Goal: Transaction & Acquisition: Download file/media

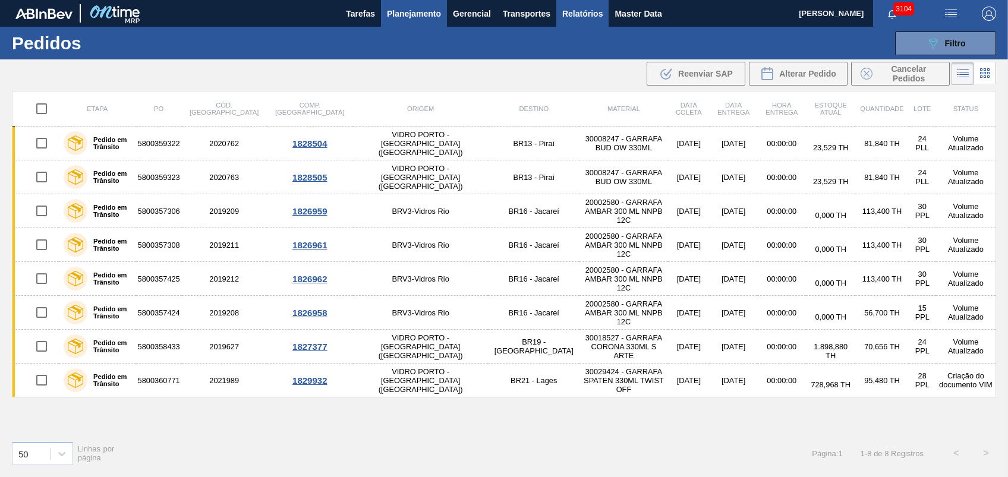
click at [589, 22] on button "Relatórios" at bounding box center [582, 13] width 52 height 27
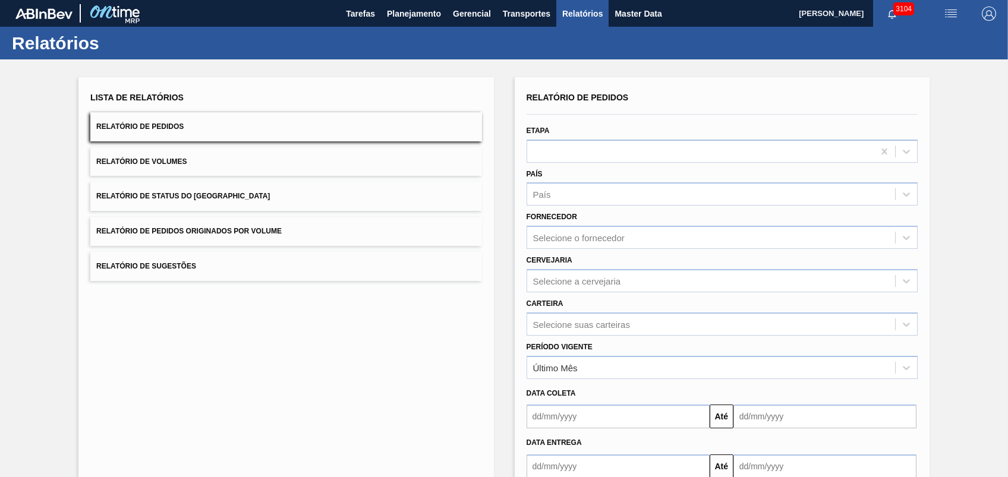
click at [223, 239] on button "Relatório de Pedidos Originados por Volume" at bounding box center [285, 231] width 391 height 29
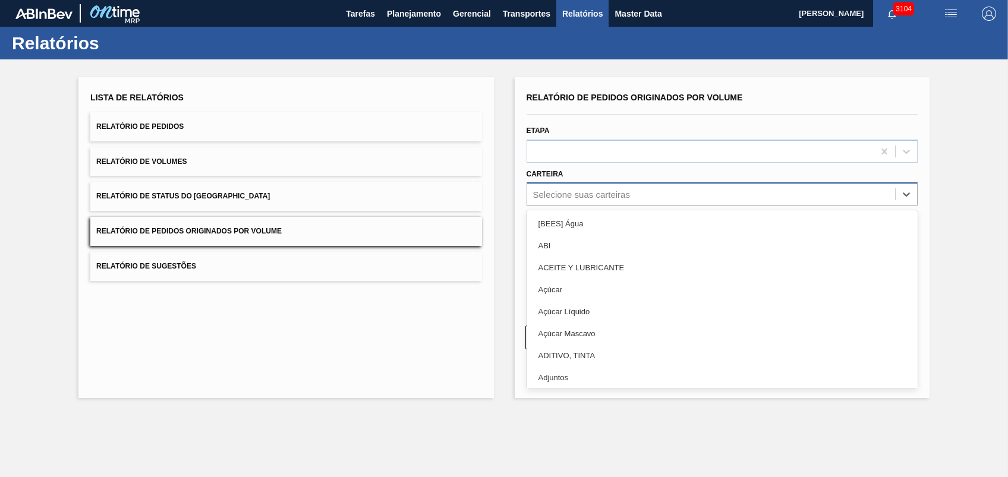
click at [594, 193] on div "Selecione suas carteiras" at bounding box center [581, 195] width 97 height 10
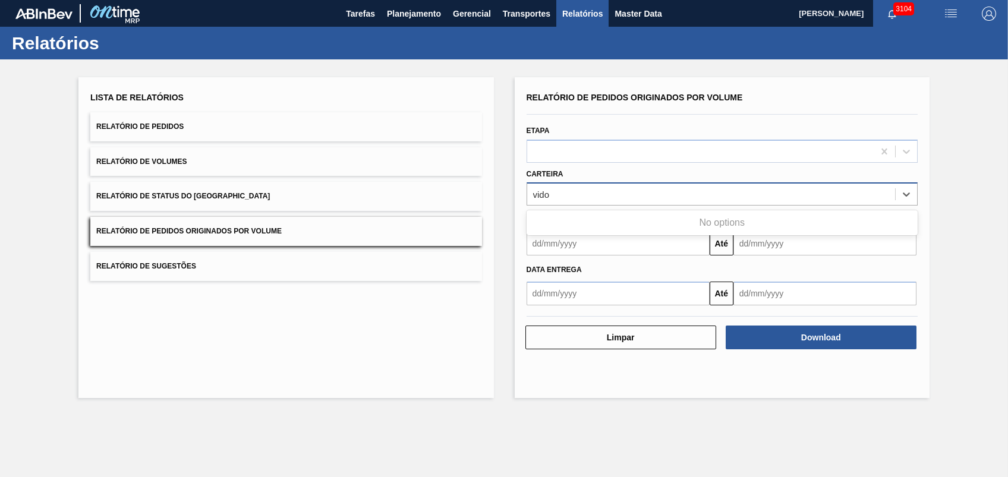
type input "vid"
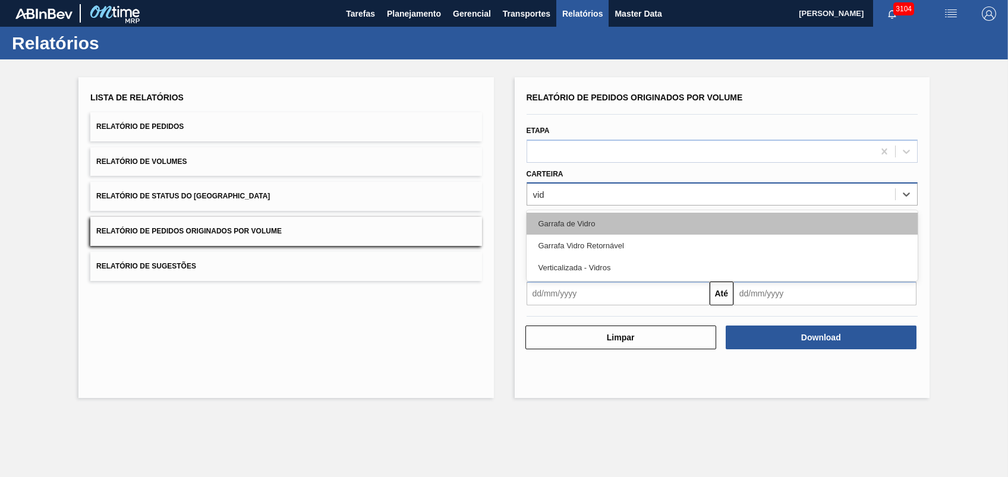
click at [594, 227] on div "Garrafa de Vidro" at bounding box center [721, 224] width 391 height 22
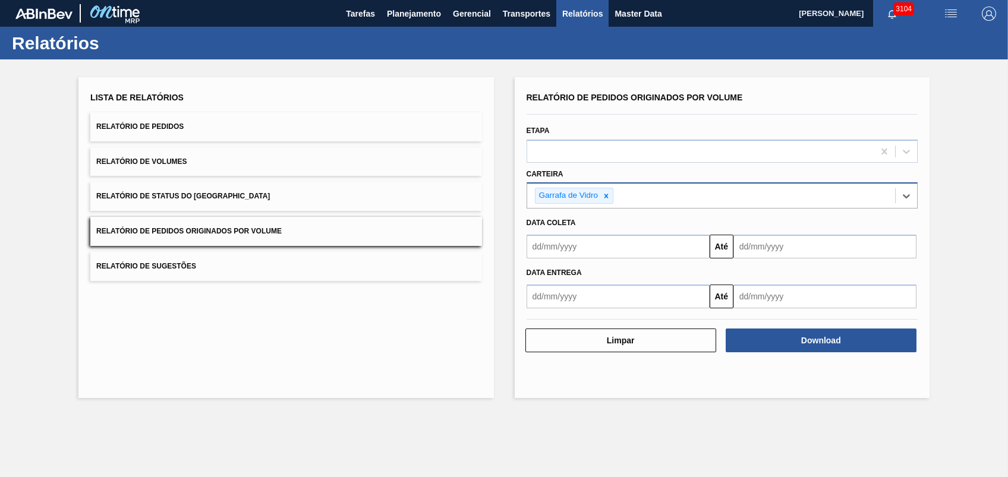
click at [598, 242] on input "text" at bounding box center [617, 247] width 183 height 24
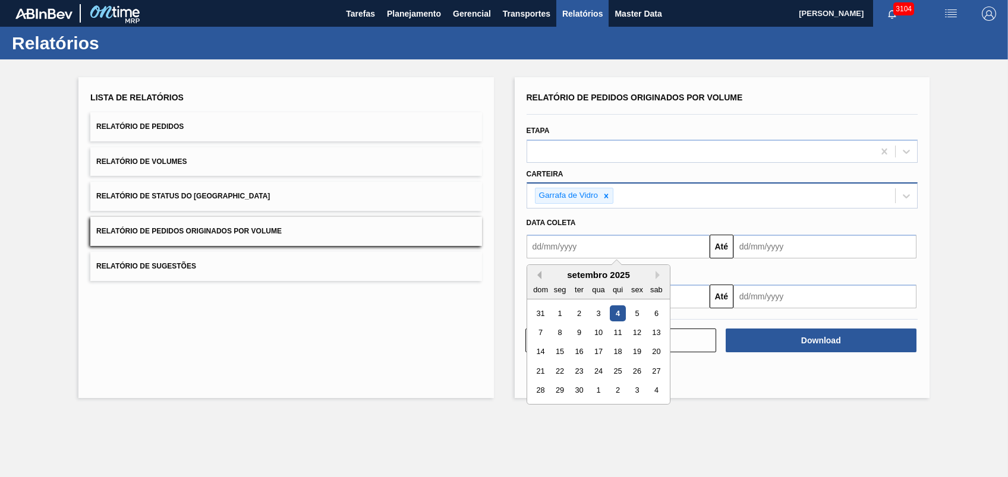
click at [539, 276] on button "Previous Month" at bounding box center [537, 275] width 8 height 8
click at [629, 314] on div "1" at bounding box center [637, 313] width 16 height 16
type input "[DATE]"
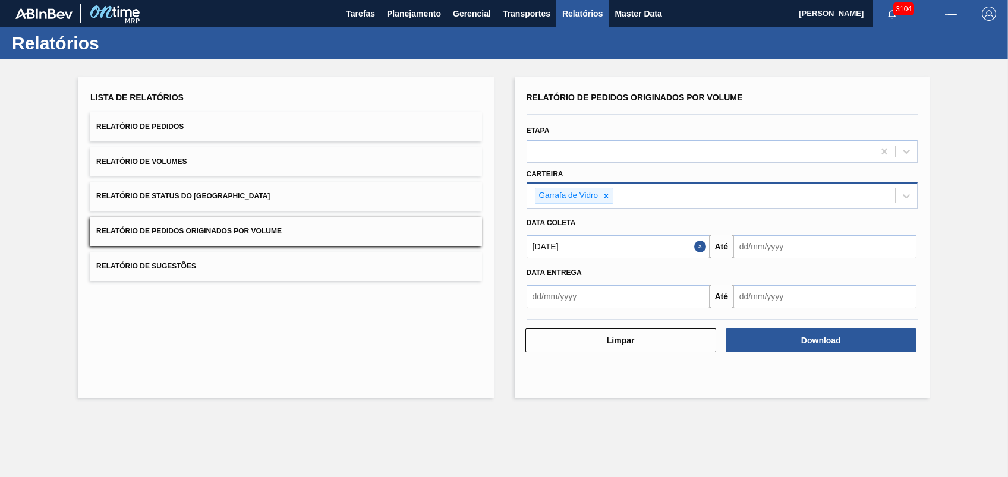
click at [743, 261] on div "Data entrega" at bounding box center [722, 271] width 401 height 20
click at [763, 256] on input "text" at bounding box center [824, 247] width 183 height 24
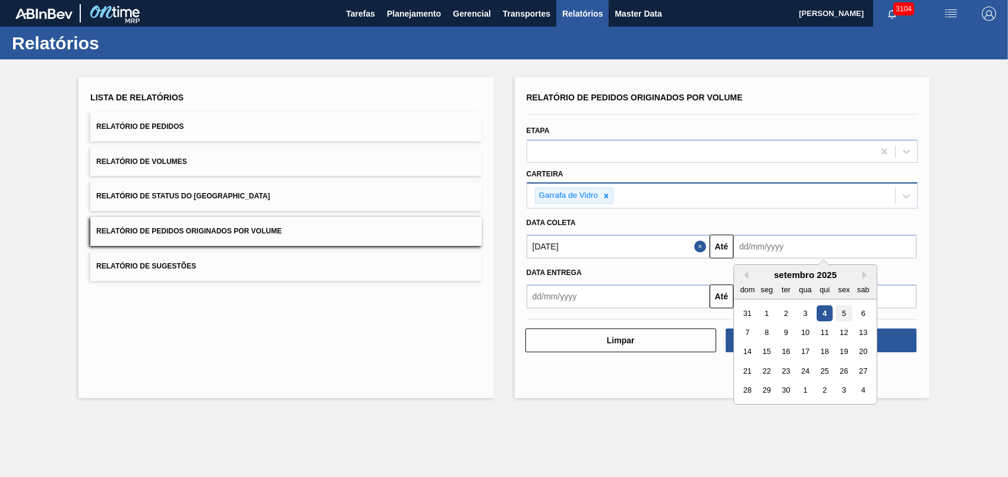
click at [841, 313] on div "5" at bounding box center [843, 313] width 16 height 16
type input "[DATE]"
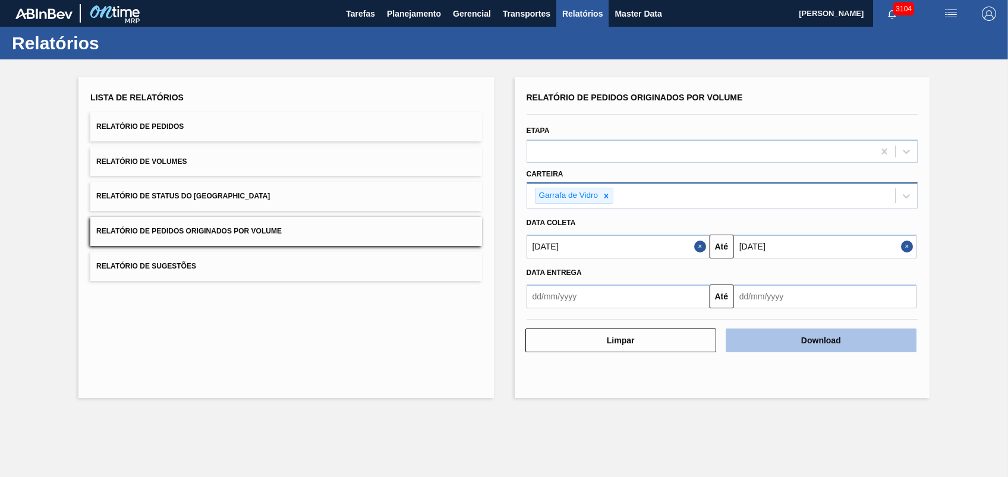
click at [807, 335] on button "Download" at bounding box center [821, 341] width 191 height 24
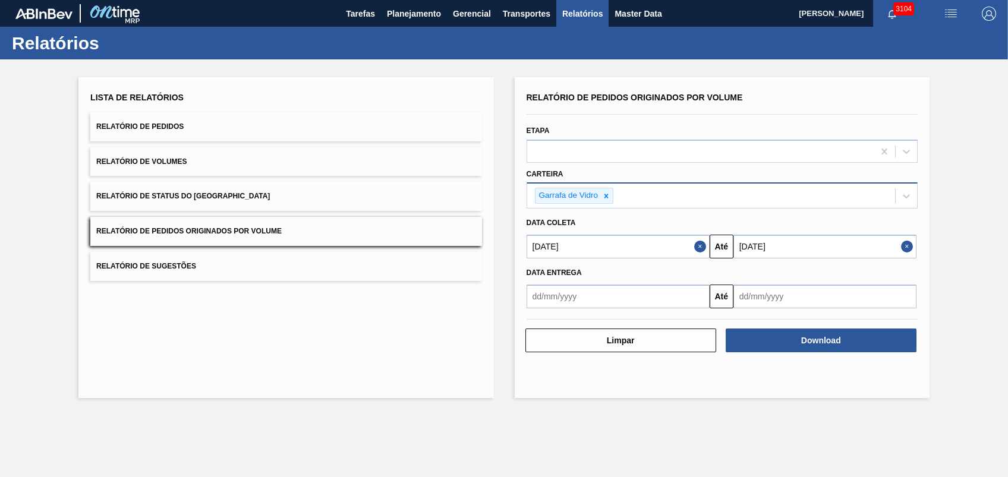
click at [420, 322] on div "Lista de Relatórios Relatório de Pedidos Relatório de Volumes Relatório de Stat…" at bounding box center [285, 237] width 415 height 321
click at [896, 8] on span "3104" at bounding box center [903, 8] width 21 height 13
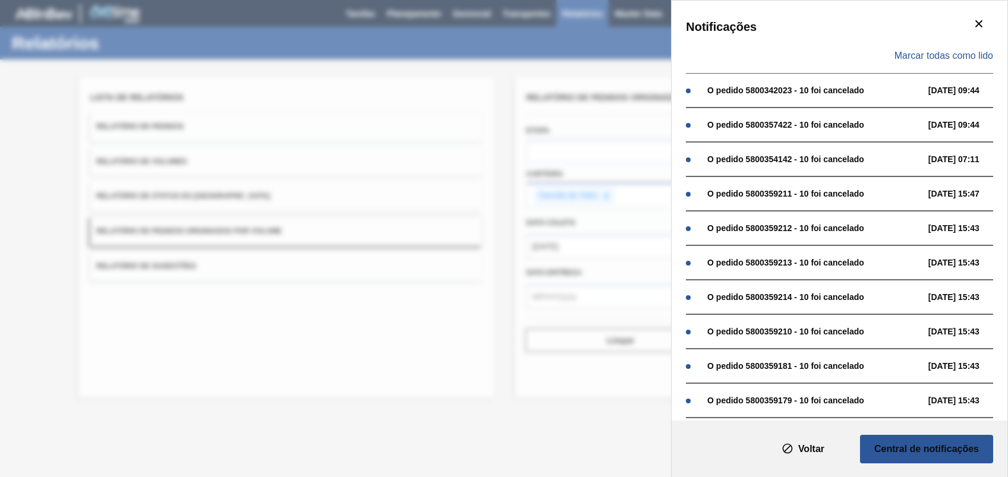
click at [471, 234] on div "Notificações Marcar todas como lido O pedido 5800342023 - 10 foi cancelado [DAT…" at bounding box center [504, 238] width 1008 height 477
click at [415, 396] on div "Notificações Marcar todas como lido O pedido 5800342023 - 10 foi cancelado [DAT…" at bounding box center [504, 238] width 1008 height 477
click at [418, 357] on div "Notificações Marcar todas como lido O pedido 5800342023 - 10 foi cancelado [DAT…" at bounding box center [504, 238] width 1008 height 477
click at [0, 0] on slot "Voltar" at bounding box center [0, 0] width 0 height 0
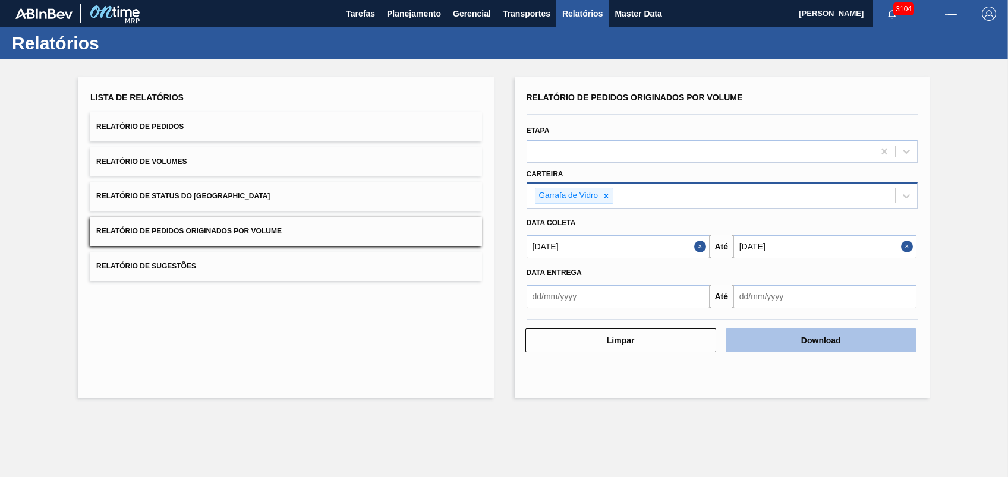
click at [803, 335] on button "Download" at bounding box center [821, 341] width 191 height 24
